Goal: Information Seeking & Learning: Check status

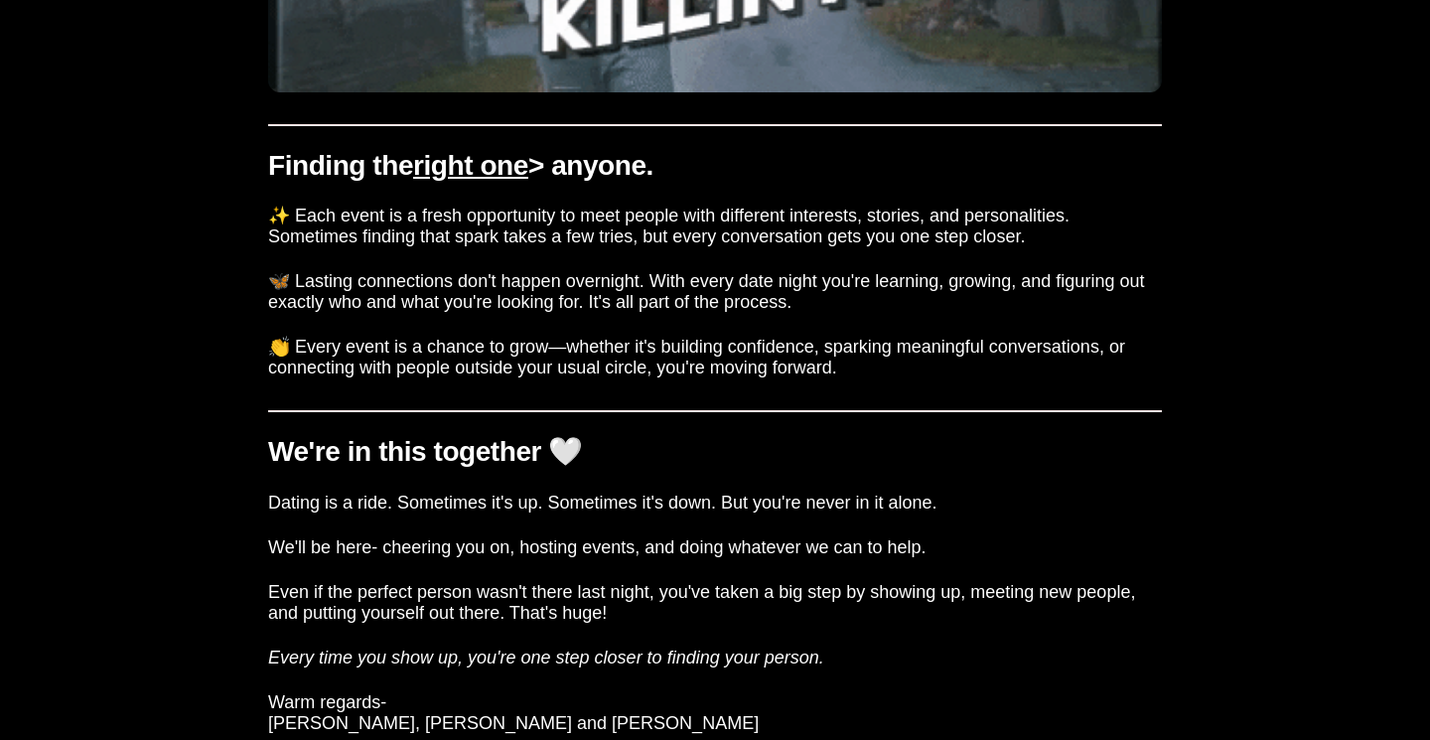
scroll to position [1155, 0]
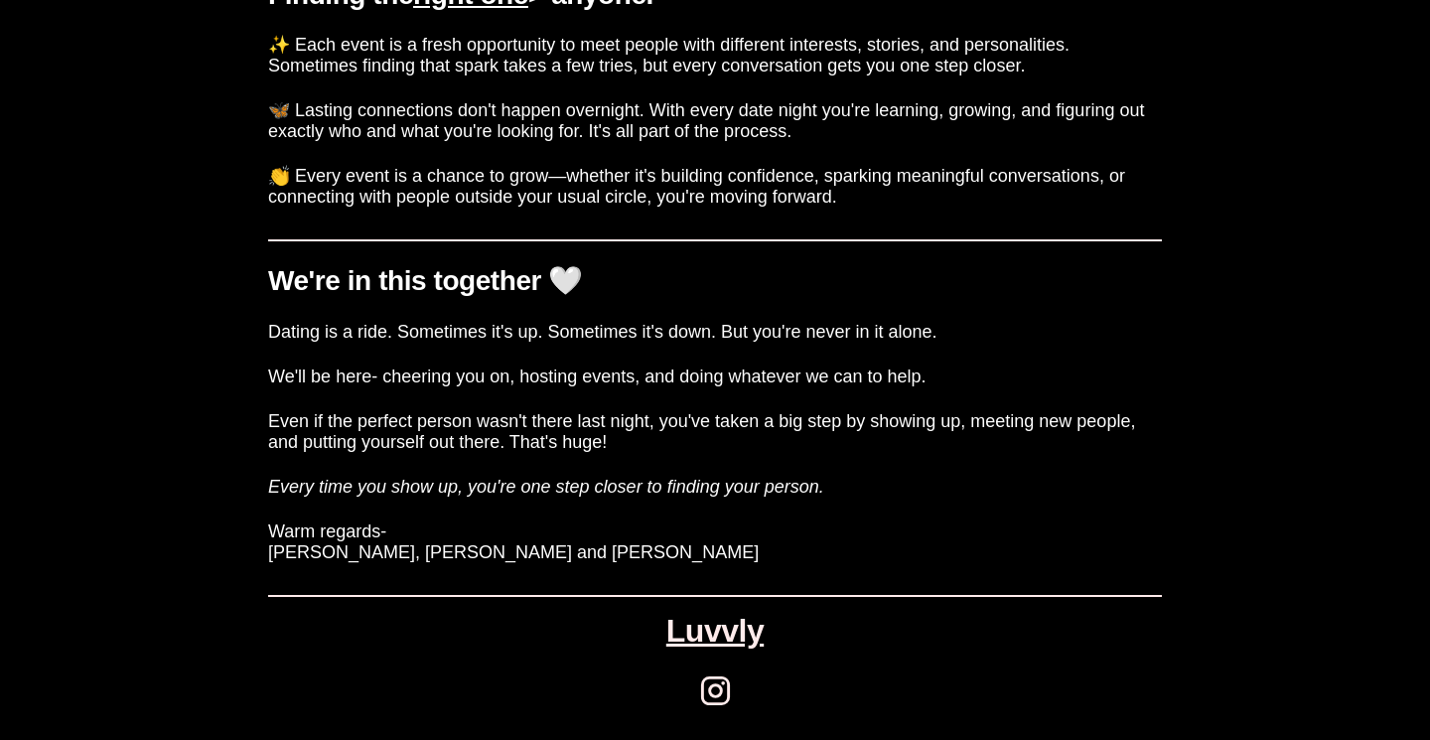
click at [307, 339] on h3 "Dating is a ride. Sometimes it's up. Sometimes it's down. But you're never in i…" at bounding box center [715, 332] width 894 height 21
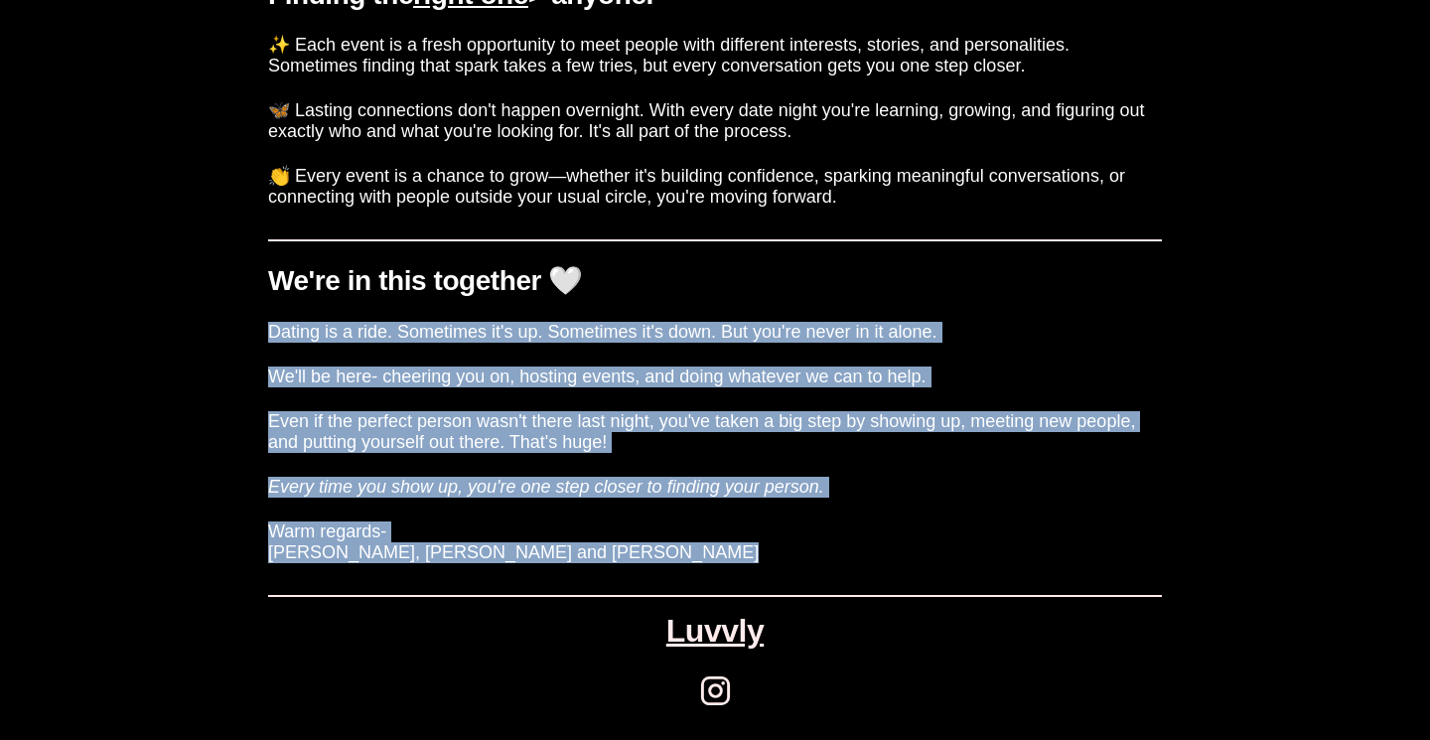
drag, startPoint x: 307, startPoint y: 339, endPoint x: 372, endPoint y: 563, distance: 233.6
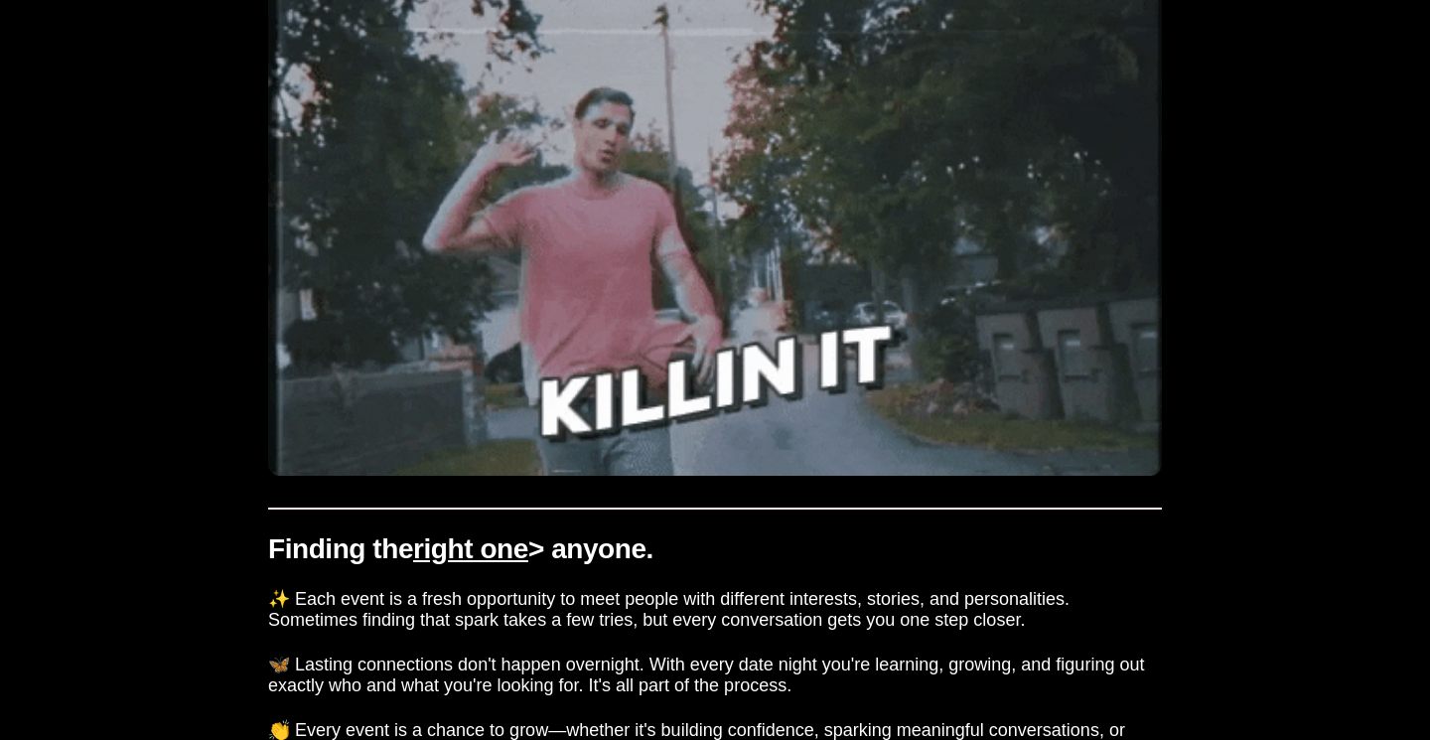
scroll to position [0, 0]
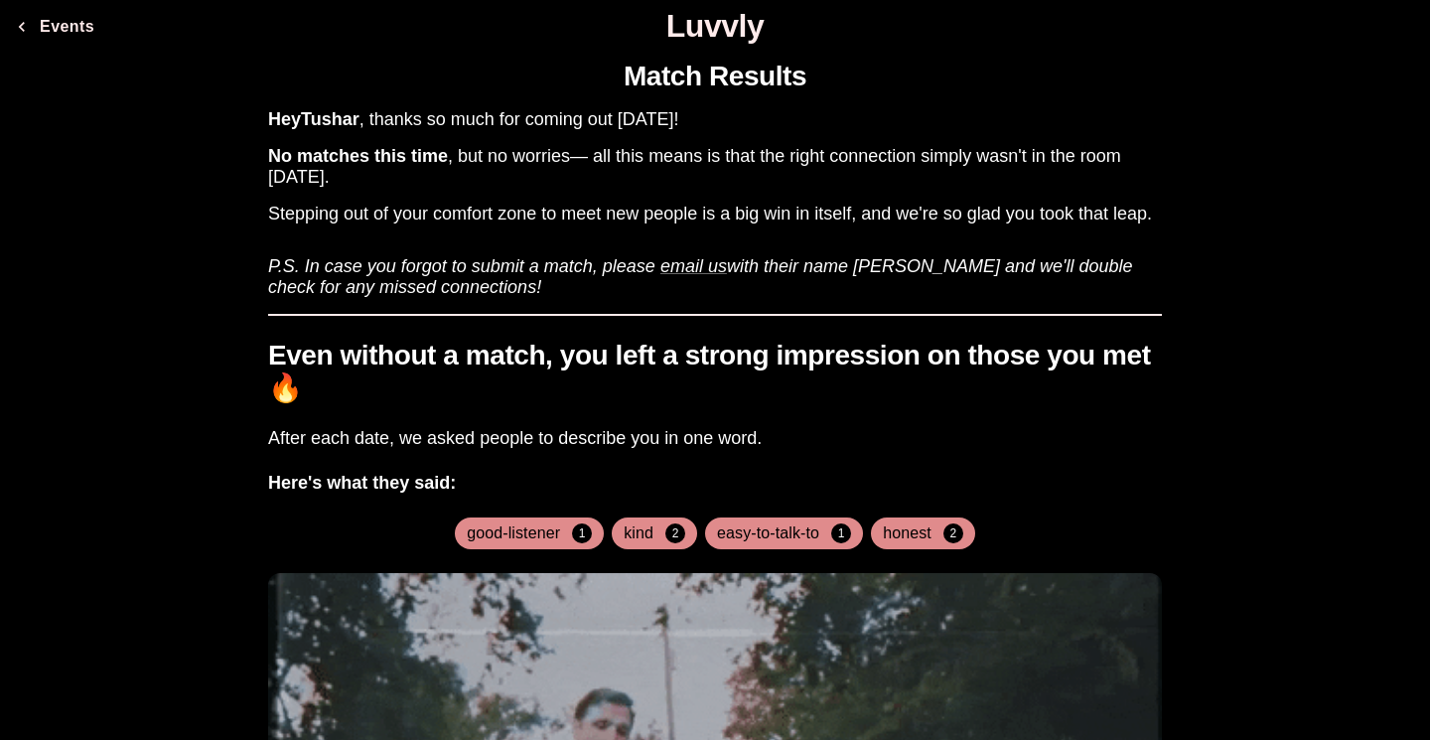
drag, startPoint x: 370, startPoint y: 179, endPoint x: 345, endPoint y: 158, distance: 32.4
click at [345, 158] on h3 "No matches this time , but no worries— all this means is that the right connect…" at bounding box center [715, 167] width 894 height 42
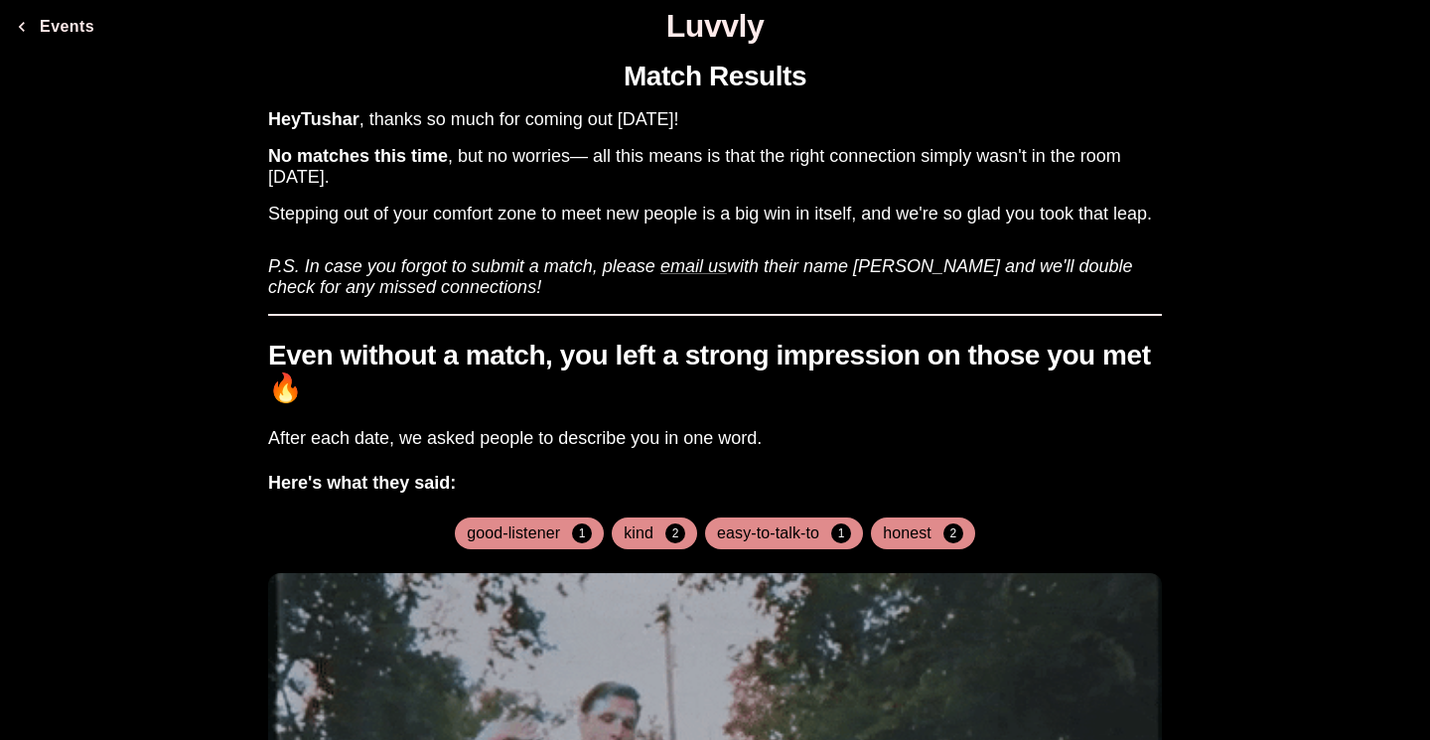
click at [345, 158] on b "No matches this time" at bounding box center [358, 156] width 180 height 20
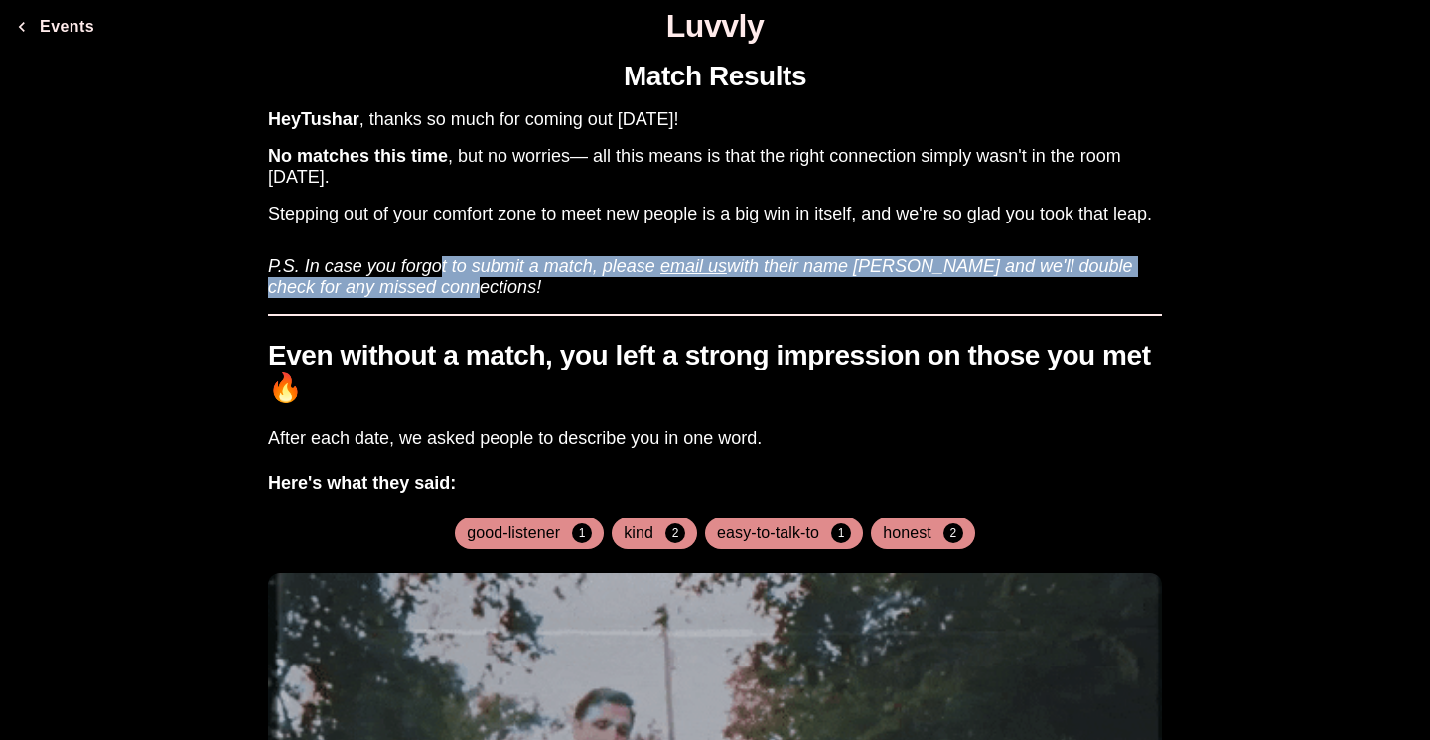
drag, startPoint x: 449, startPoint y: 289, endPoint x: 438, endPoint y: 267, distance: 24.4
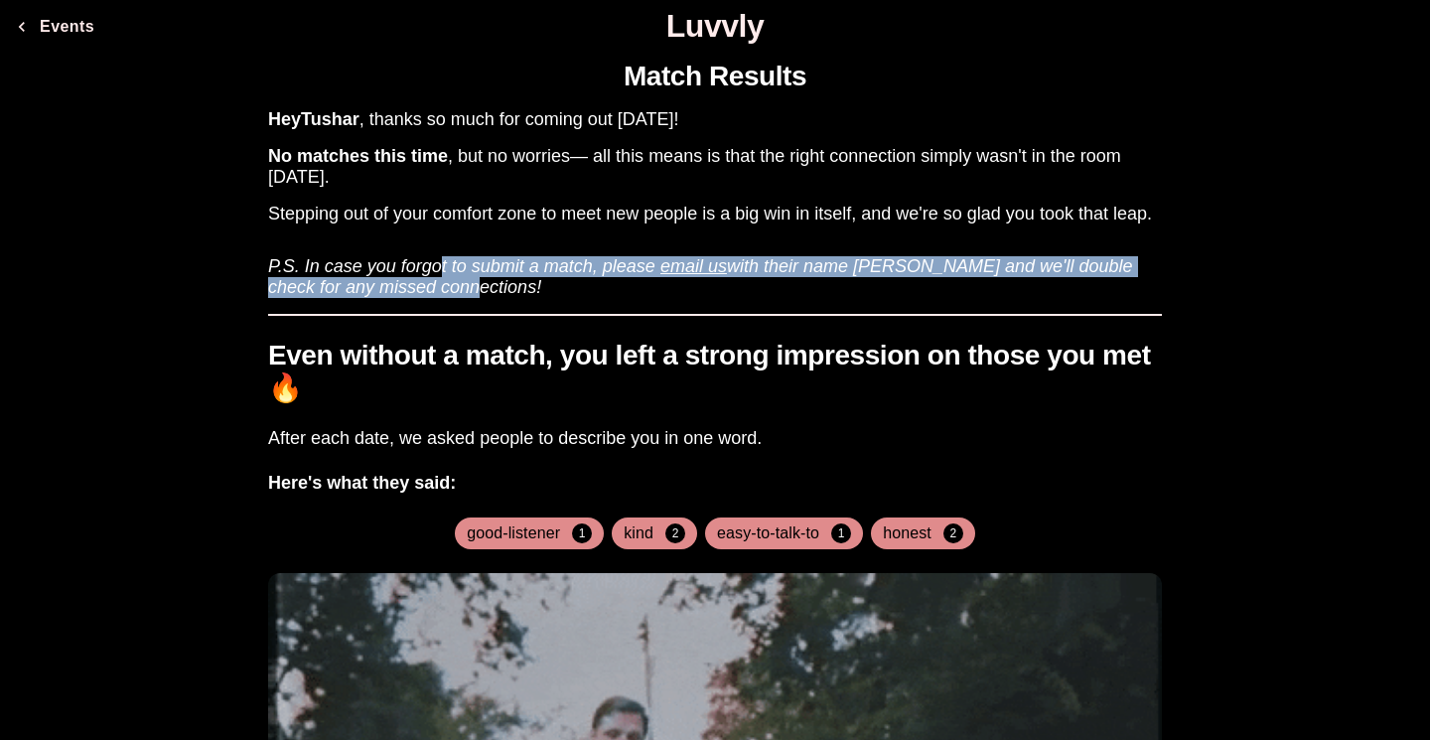
click at [438, 267] on h3 "P.S. In case you forgot to submit a match, please email us with their name asap…" at bounding box center [715, 269] width 894 height 58
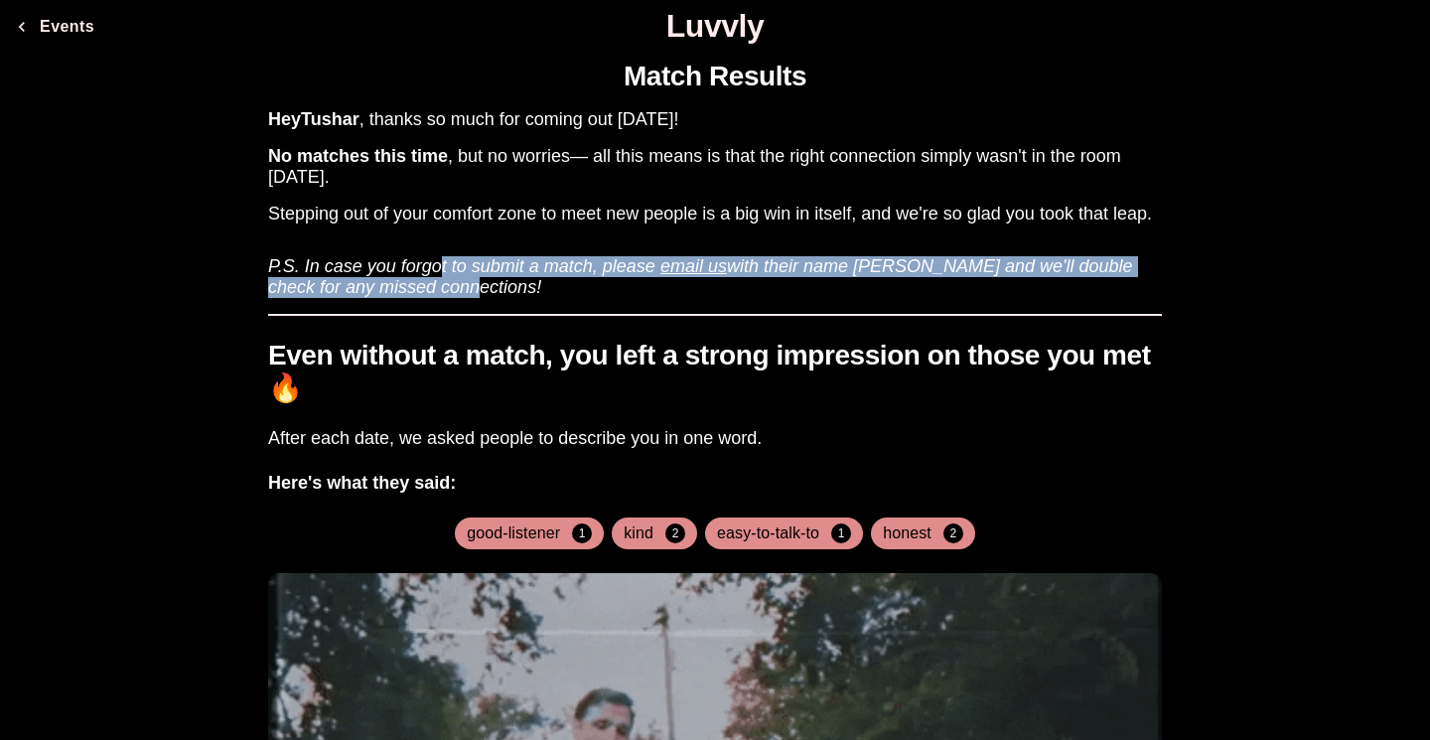
click at [438, 267] on icon "P.S. In case you forgot to submit a match, please email us with their name asap…" at bounding box center [700, 276] width 865 height 41
